Goal: Transaction & Acquisition: Purchase product/service

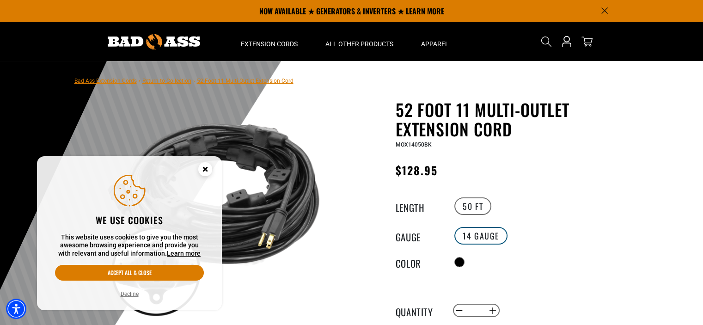
click at [476, 232] on label "14 Gauge" at bounding box center [480, 236] width 53 height 18
click at [477, 230] on label "14 Gauge" at bounding box center [480, 236] width 53 height 18
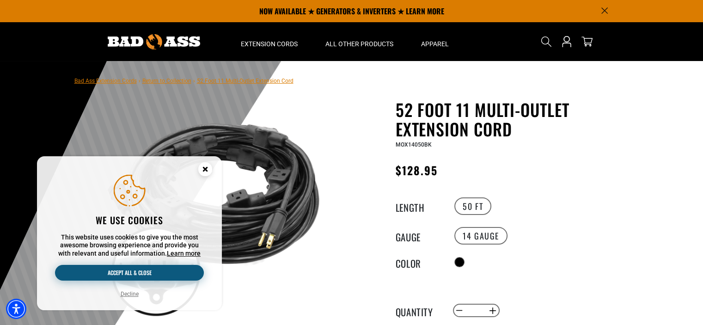
click at [119, 271] on button "Accept all & close" at bounding box center [129, 273] width 149 height 16
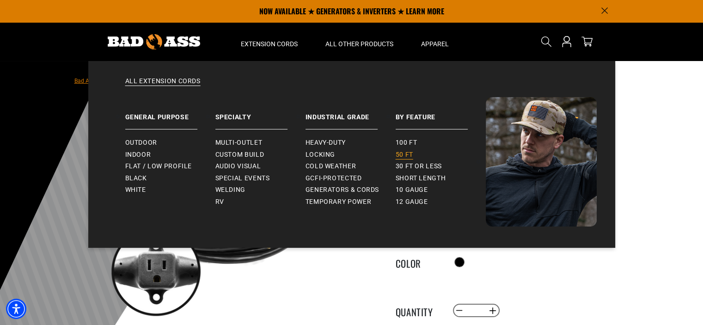
click at [410, 151] on span "50 ft" at bounding box center [405, 155] width 18 height 8
